Goal: Obtain resource: Download file/media

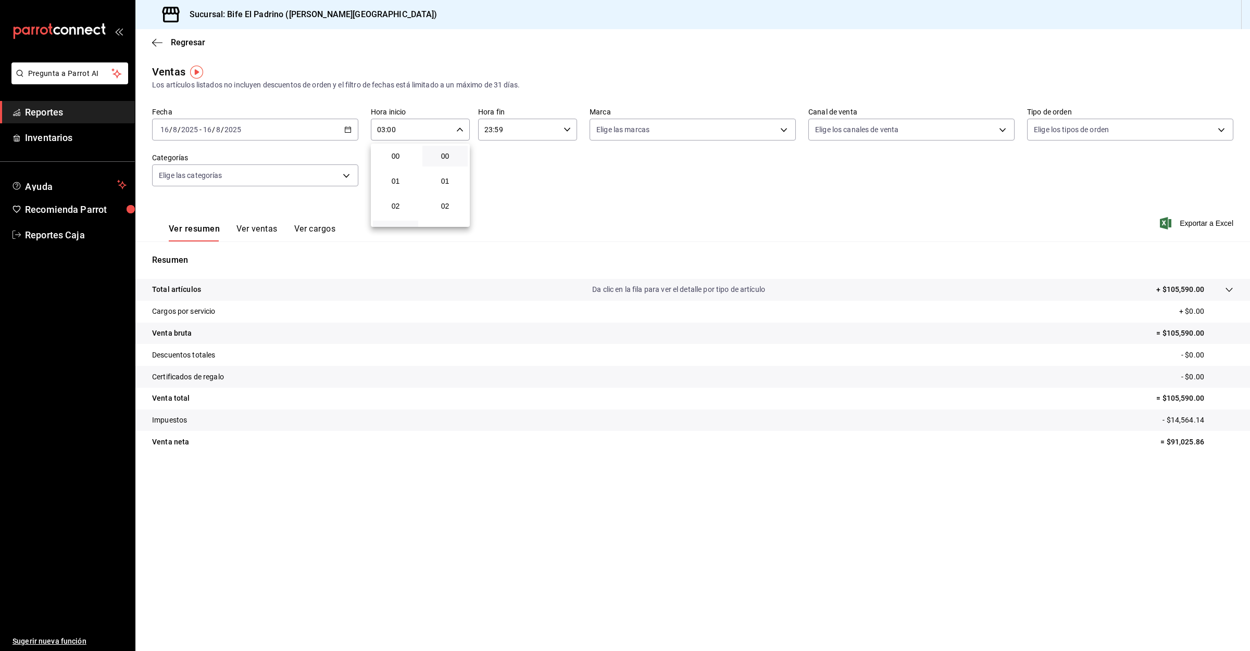
click at [44, 109] on div at bounding box center [625, 325] width 1250 height 651
click at [44, 112] on span "Reportes" at bounding box center [76, 112] width 102 height 14
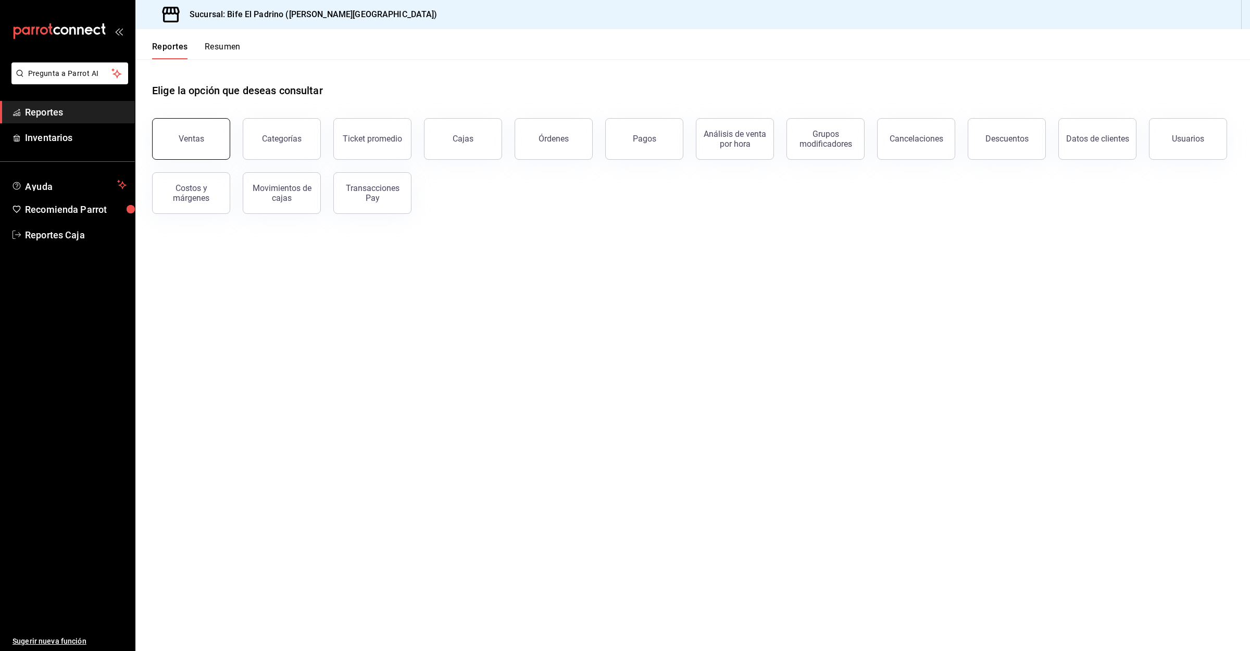
click at [182, 123] on button "Ventas" at bounding box center [191, 139] width 78 height 42
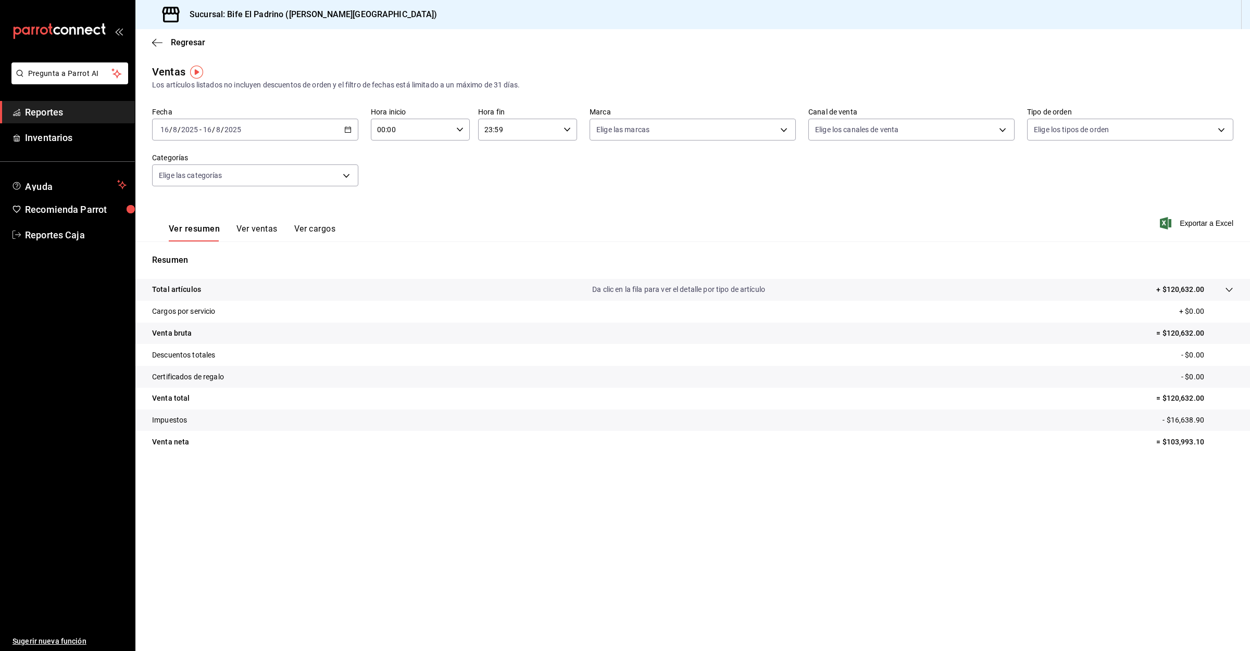
click at [447, 127] on input "00:00" at bounding box center [411, 129] width 81 height 21
click at [400, 223] on button "03" at bounding box center [395, 231] width 45 height 21
type input "03:00"
click at [1059, 211] on div at bounding box center [625, 325] width 1250 height 651
click at [1186, 227] on span "Exportar a Excel" at bounding box center [1197, 223] width 71 height 12
